Goal: Check status: Check status

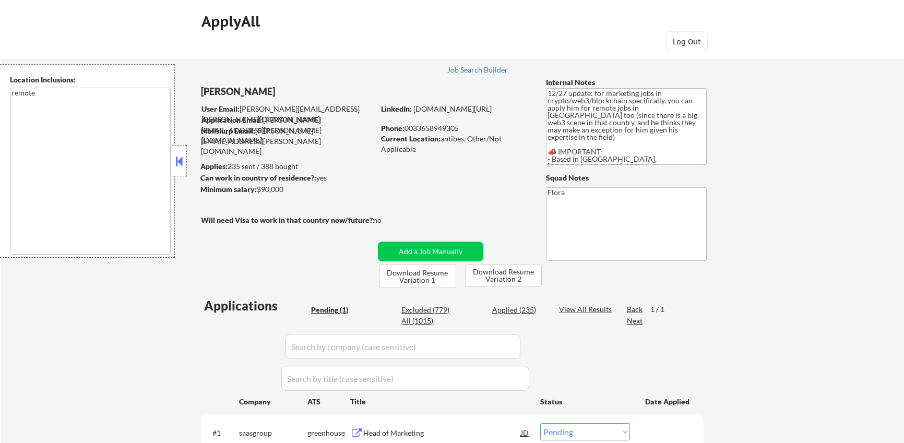
select select ""pending""
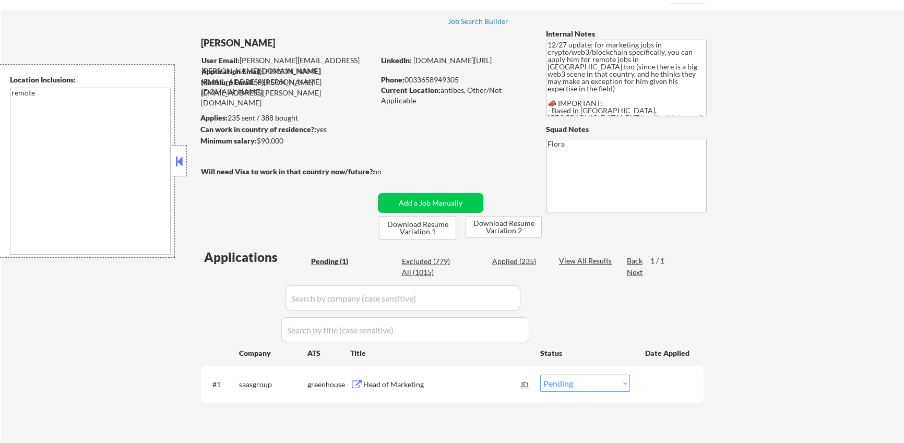
scroll to position [56, 0]
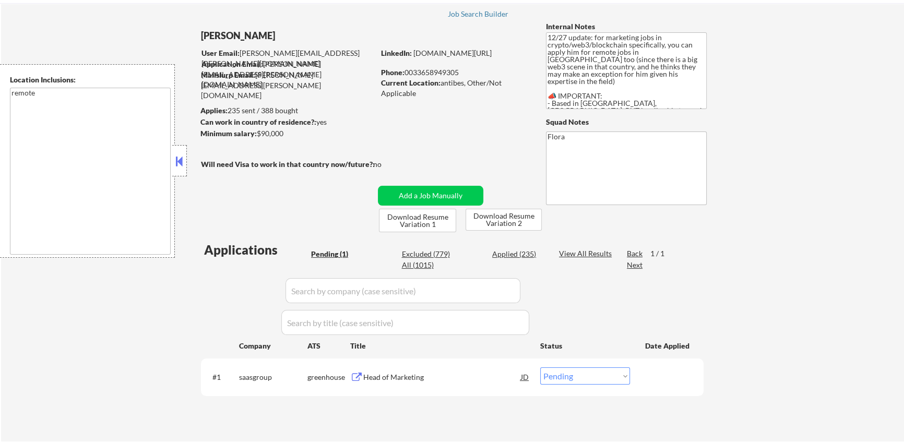
click at [522, 255] on div "Applied (235)" at bounding box center [518, 254] width 52 height 10
select select ""applied""
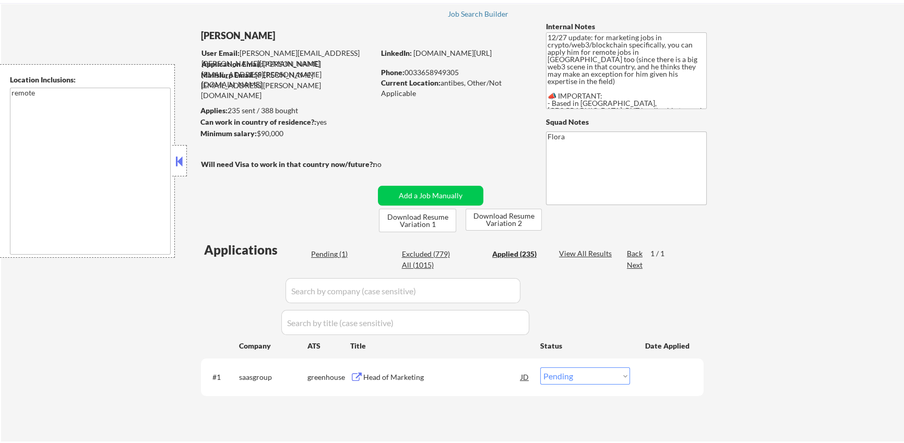
select select ""applied""
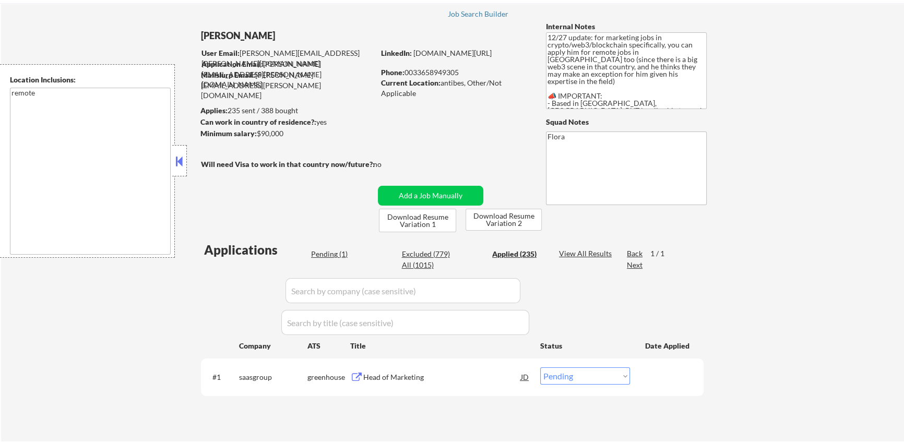
select select ""applied""
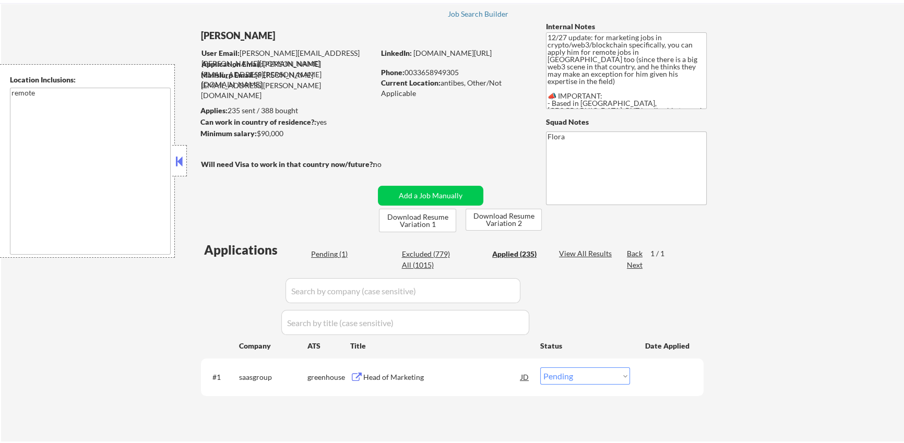
select select ""applied""
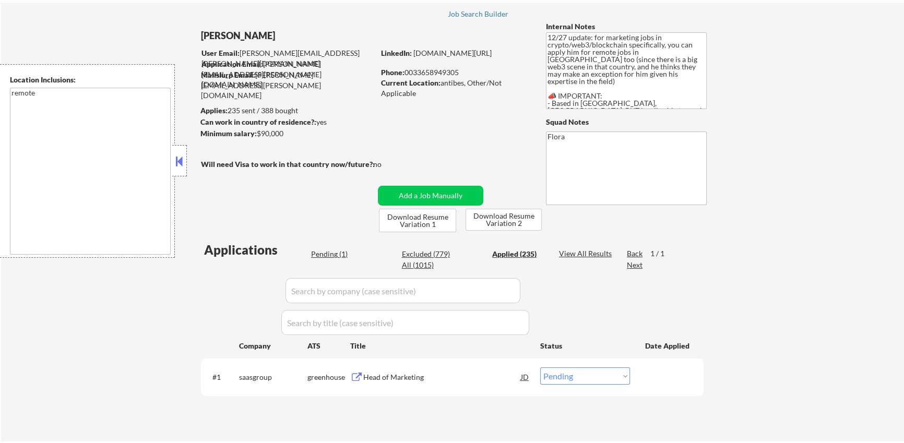
select select ""applied""
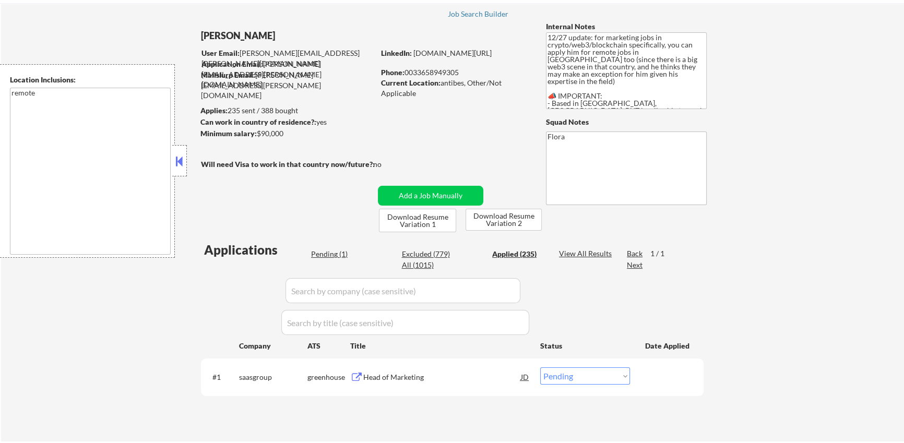
select select ""applied""
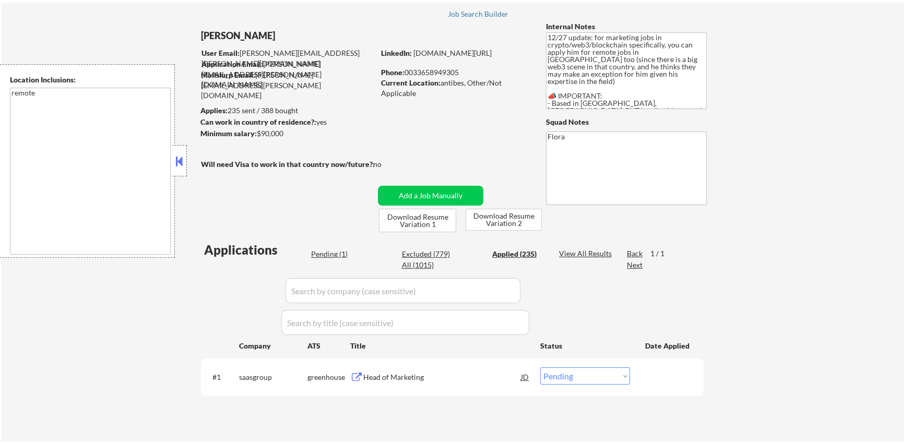
select select ""applied""
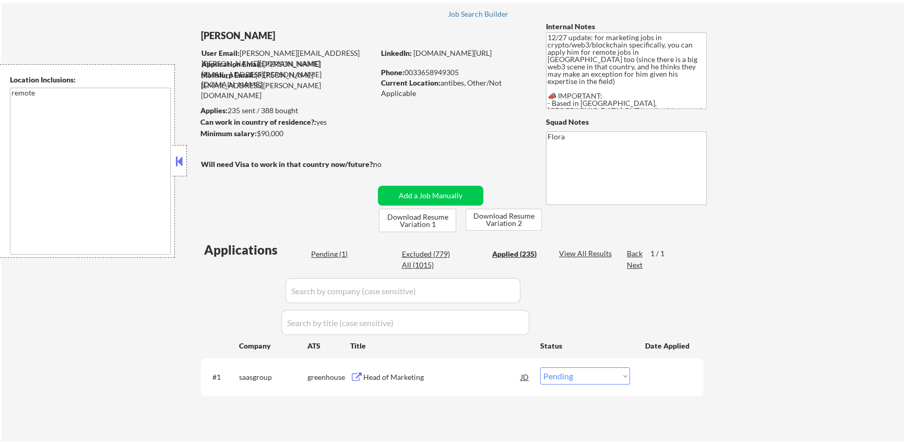
select select ""applied""
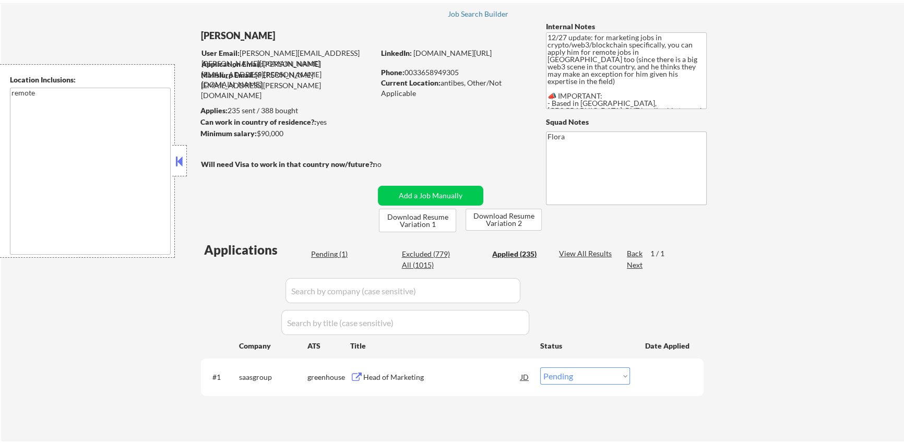
select select ""applied""
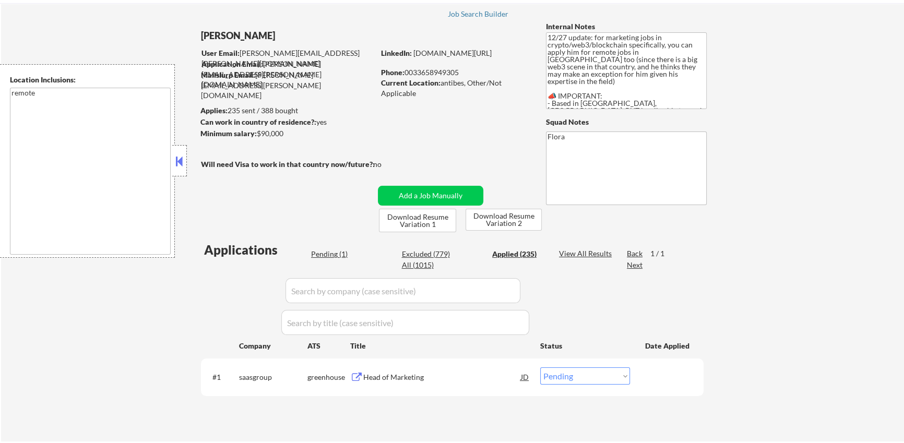
select select ""applied""
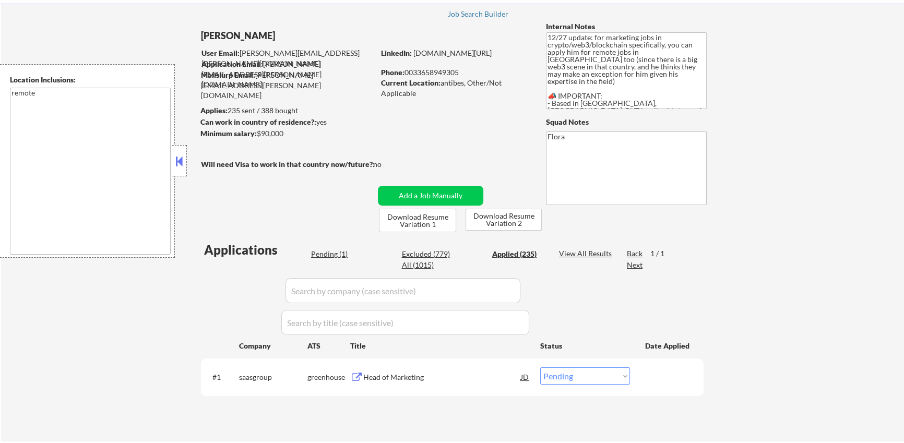
select select ""applied""
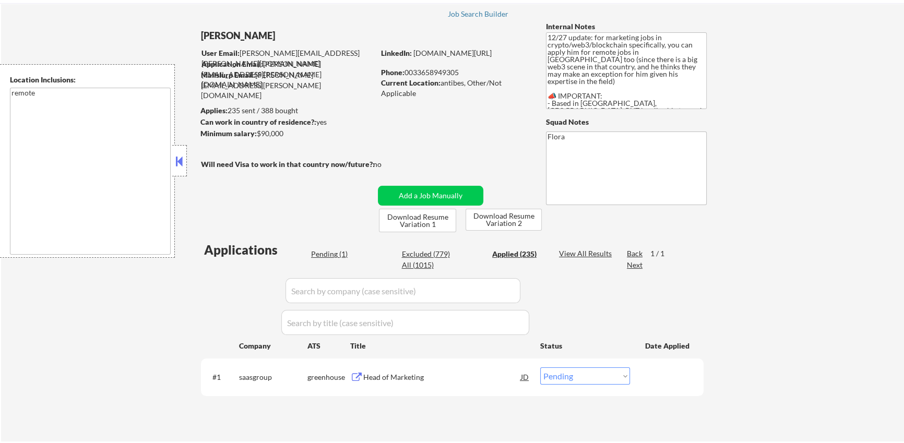
select select ""applied""
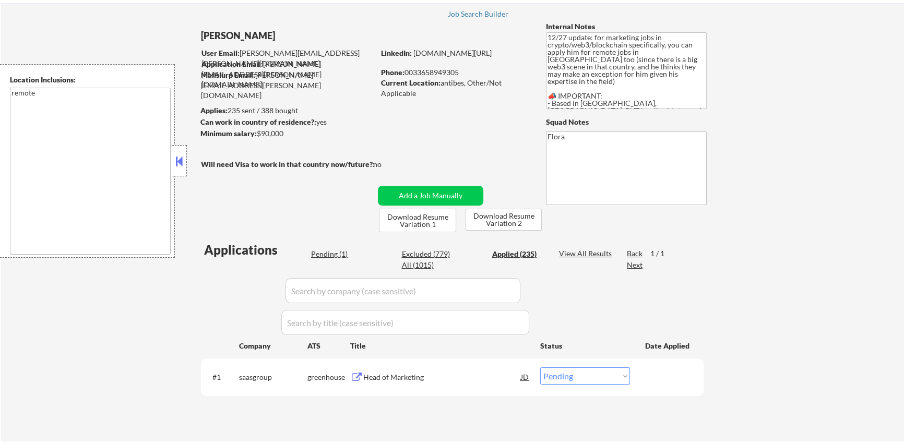
select select ""applied""
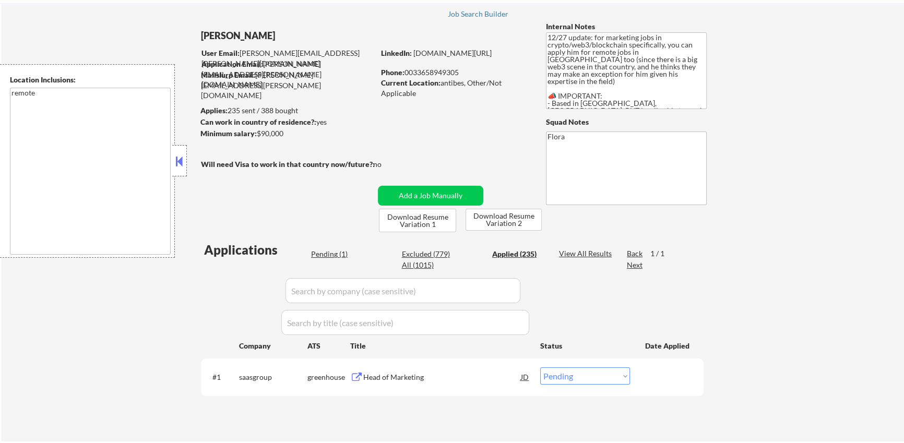
select select ""applied""
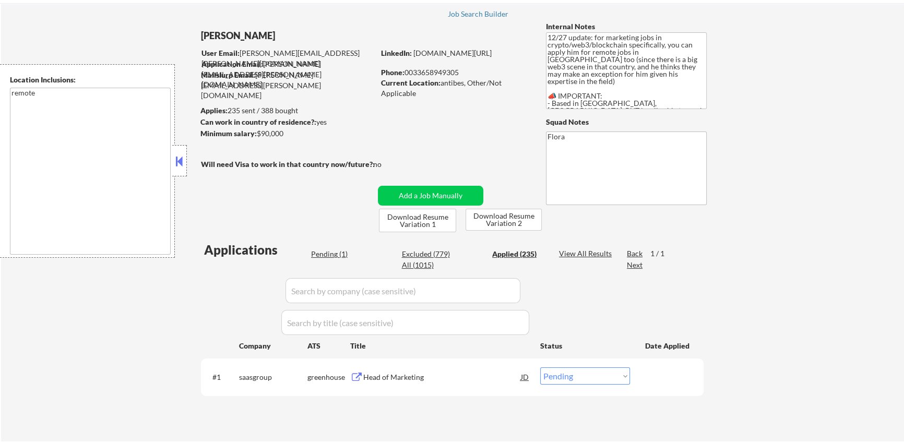
select select ""applied""
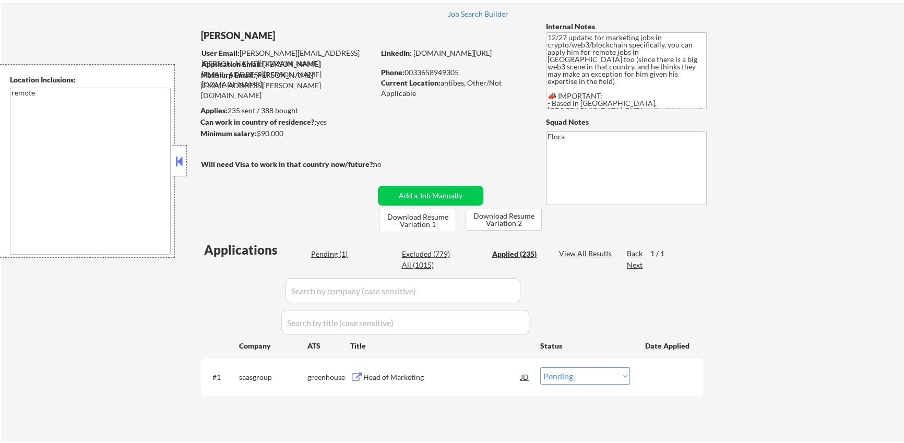
select select ""applied""
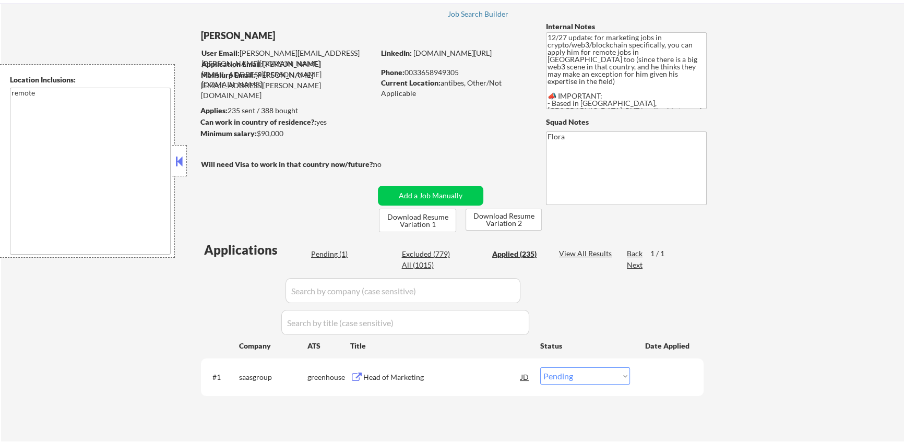
select select ""applied""
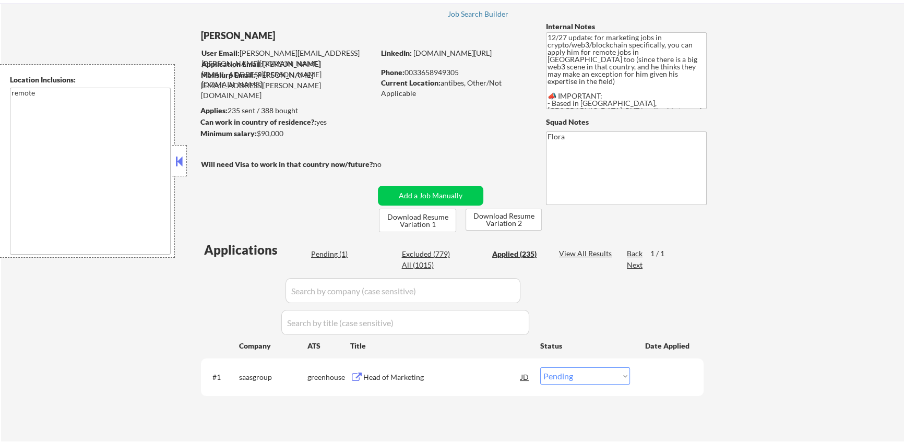
select select ""applied""
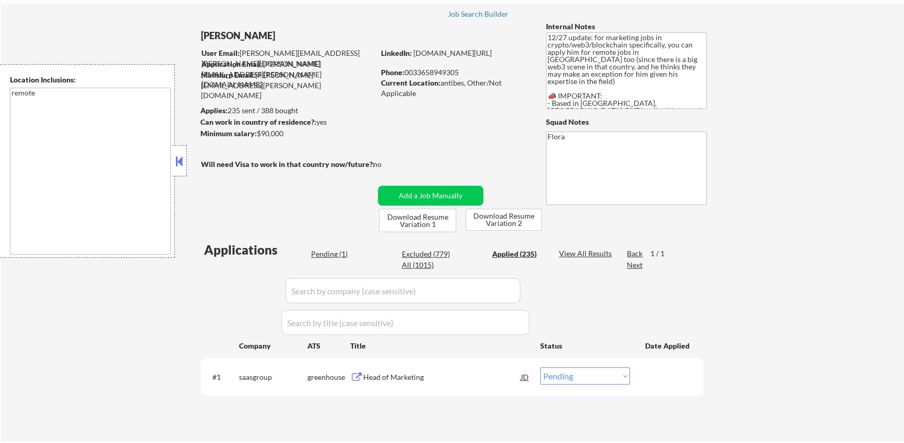
select select ""applied""
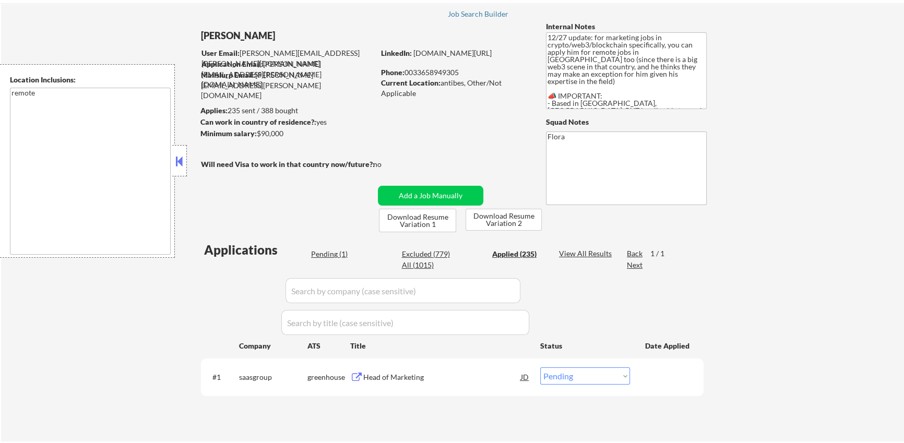
select select ""applied""
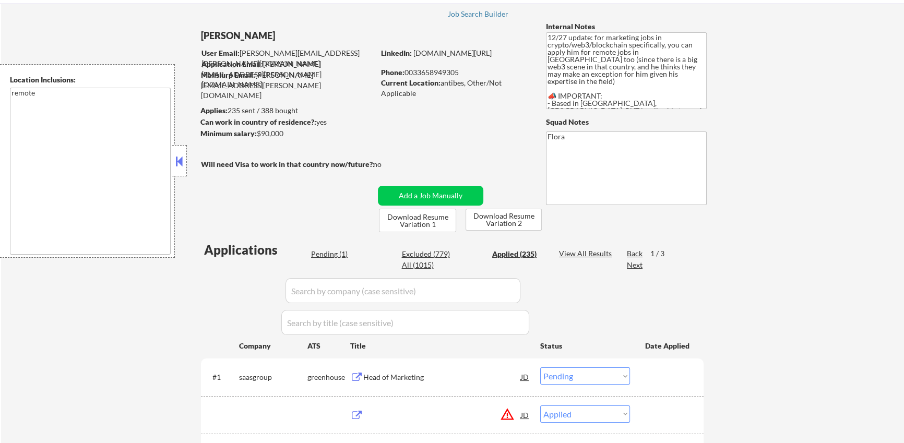
select select ""applied""
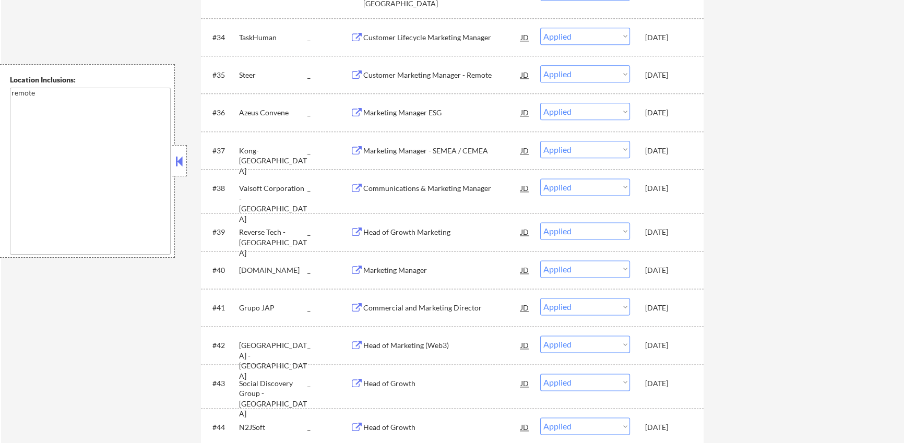
scroll to position [700, 0]
